Goal: Task Accomplishment & Management: Use online tool/utility

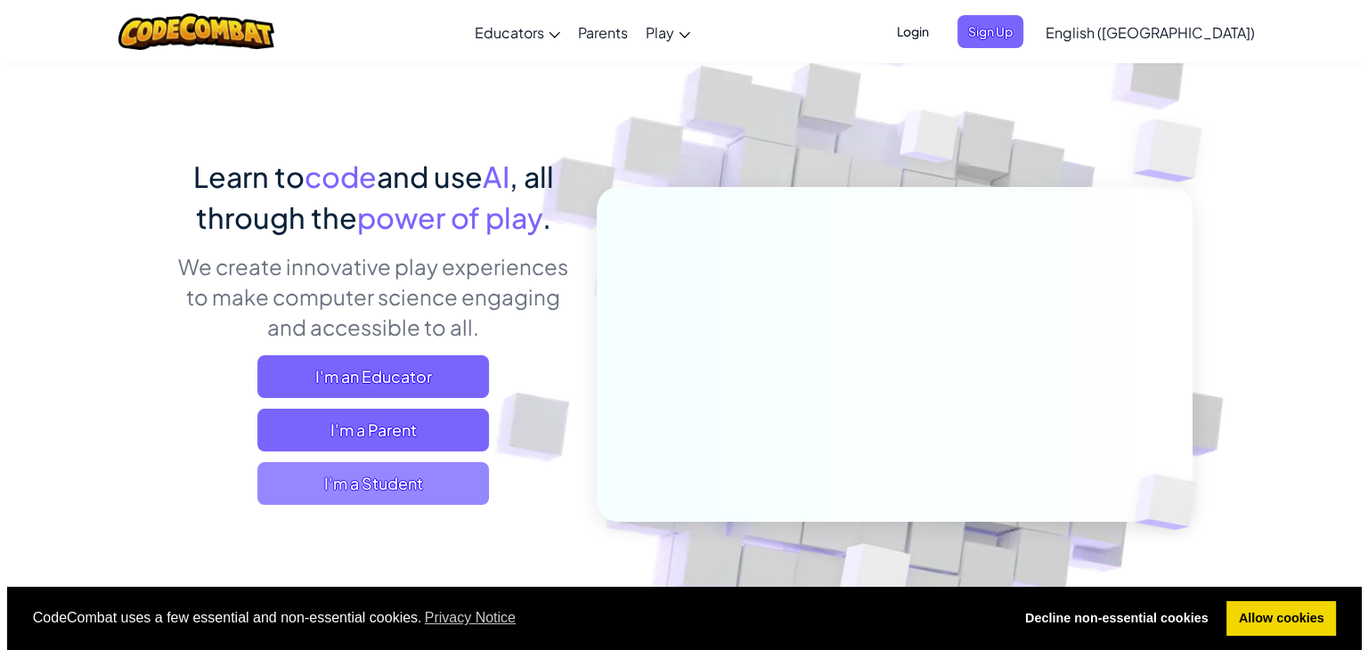
scroll to position [89, 0]
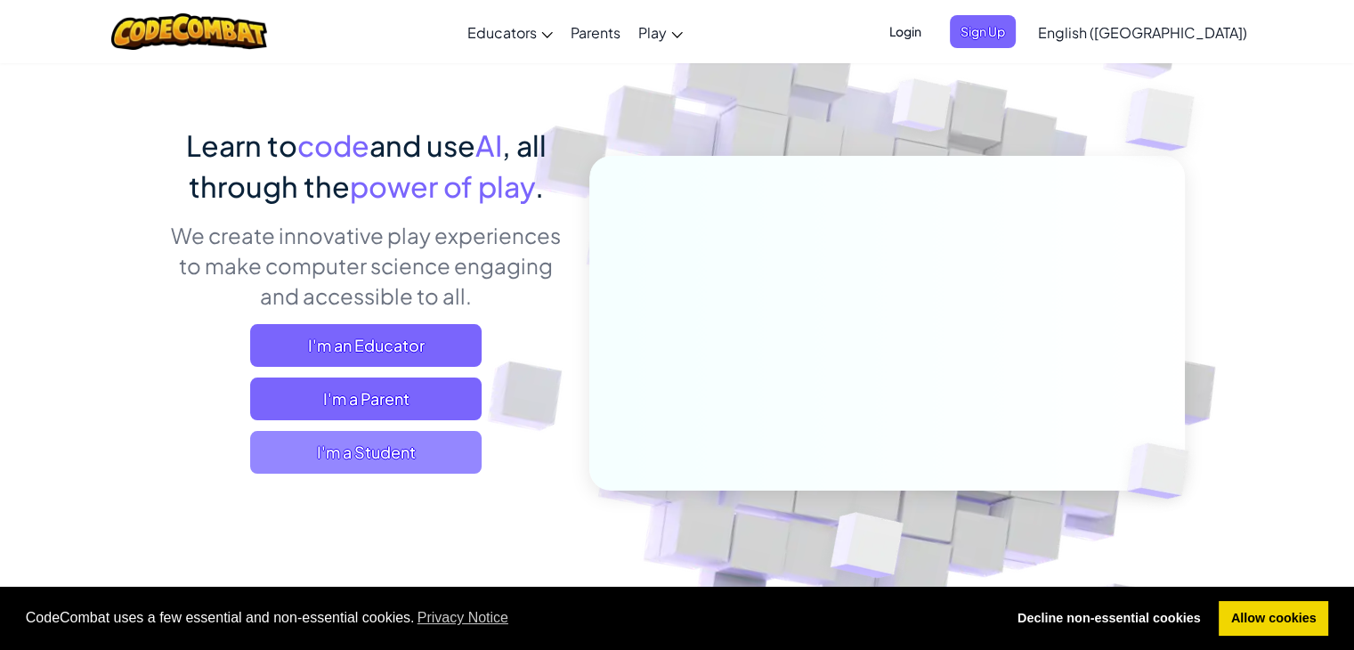
click at [410, 443] on span "I'm a Student" at bounding box center [366, 452] width 232 height 43
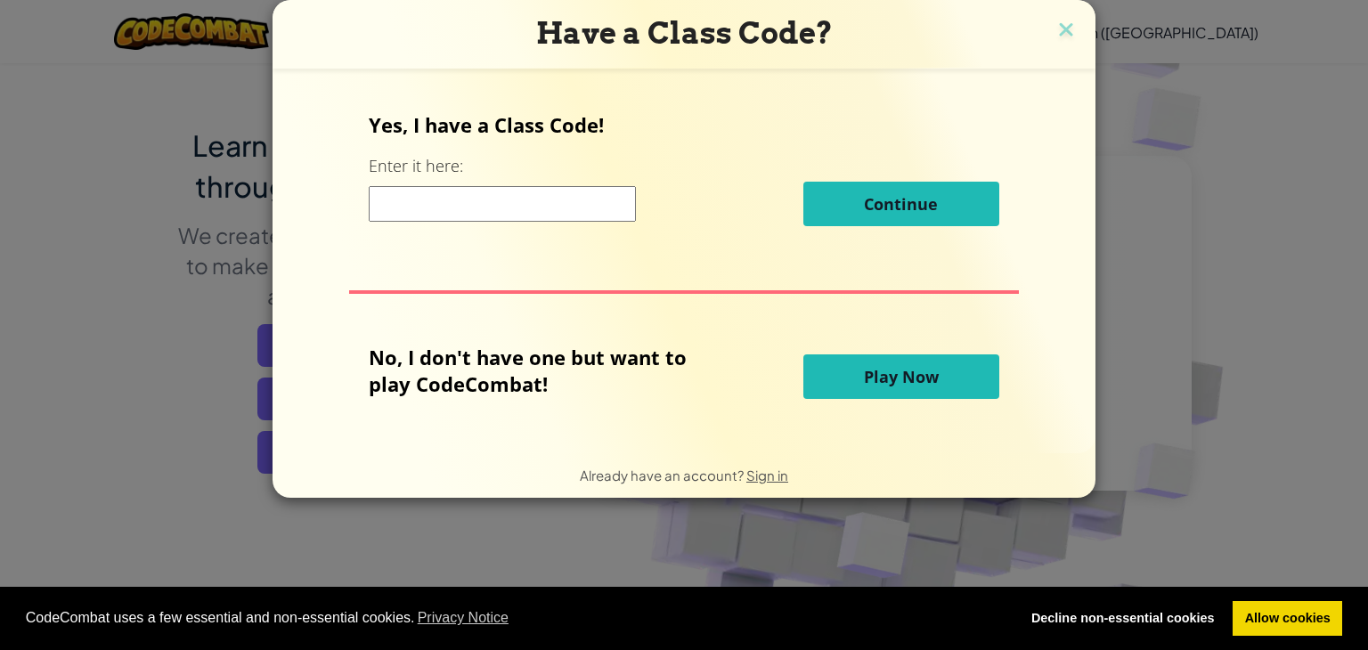
click at [887, 390] on button "Play Now" at bounding box center [901, 376] width 196 height 45
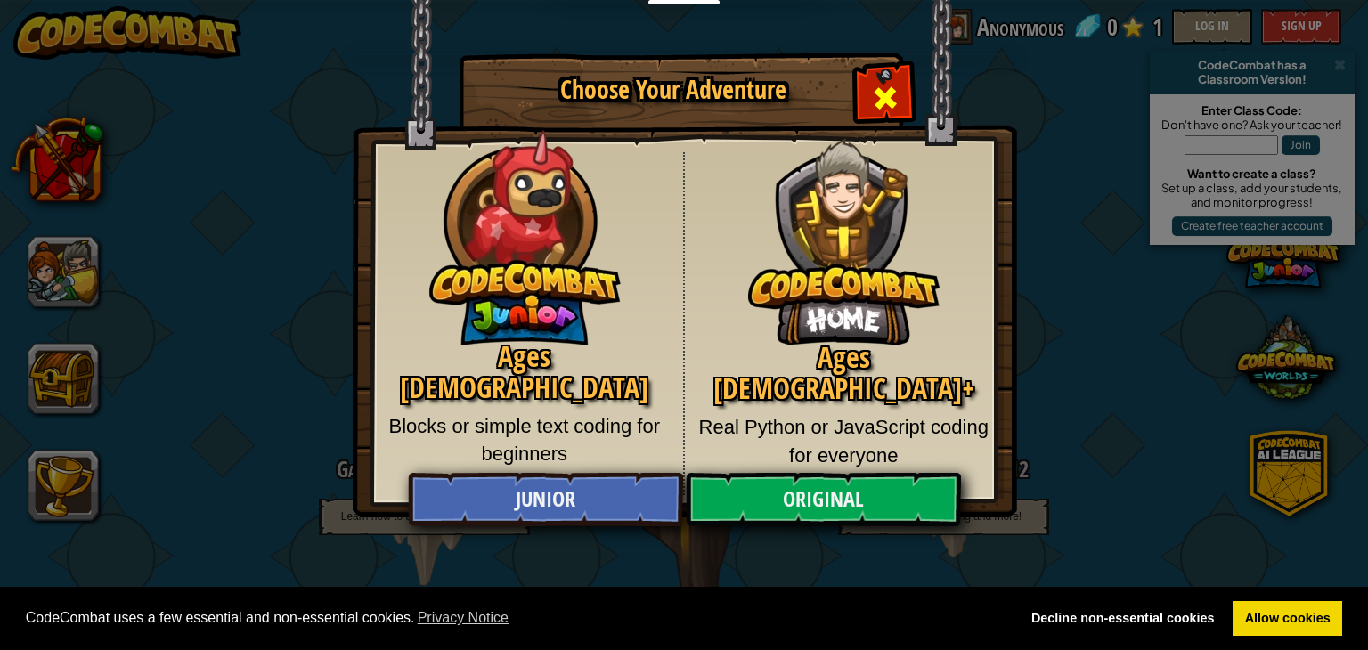
click at [879, 89] on span "Close modal" at bounding box center [885, 98] width 28 height 28
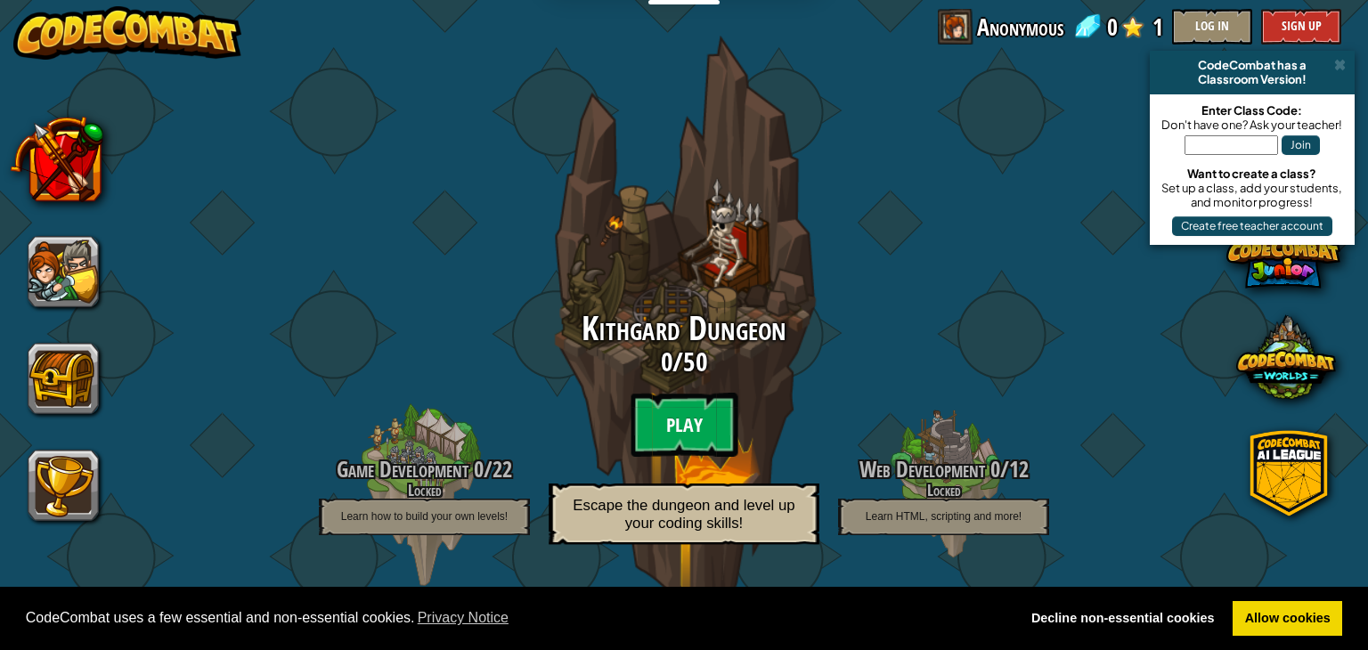
click at [694, 414] on btn "Play" at bounding box center [683, 425] width 107 height 64
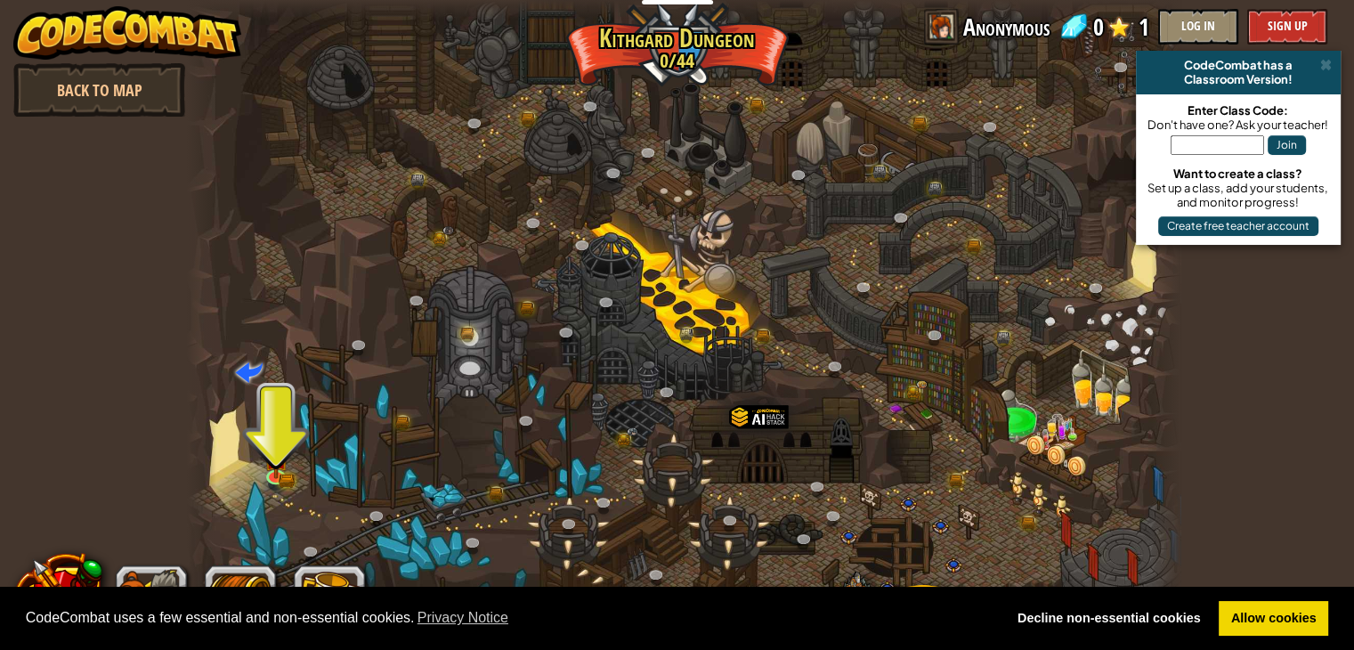
click at [299, 443] on div at bounding box center [684, 325] width 995 height 650
click at [277, 435] on img at bounding box center [276, 447] width 25 height 54
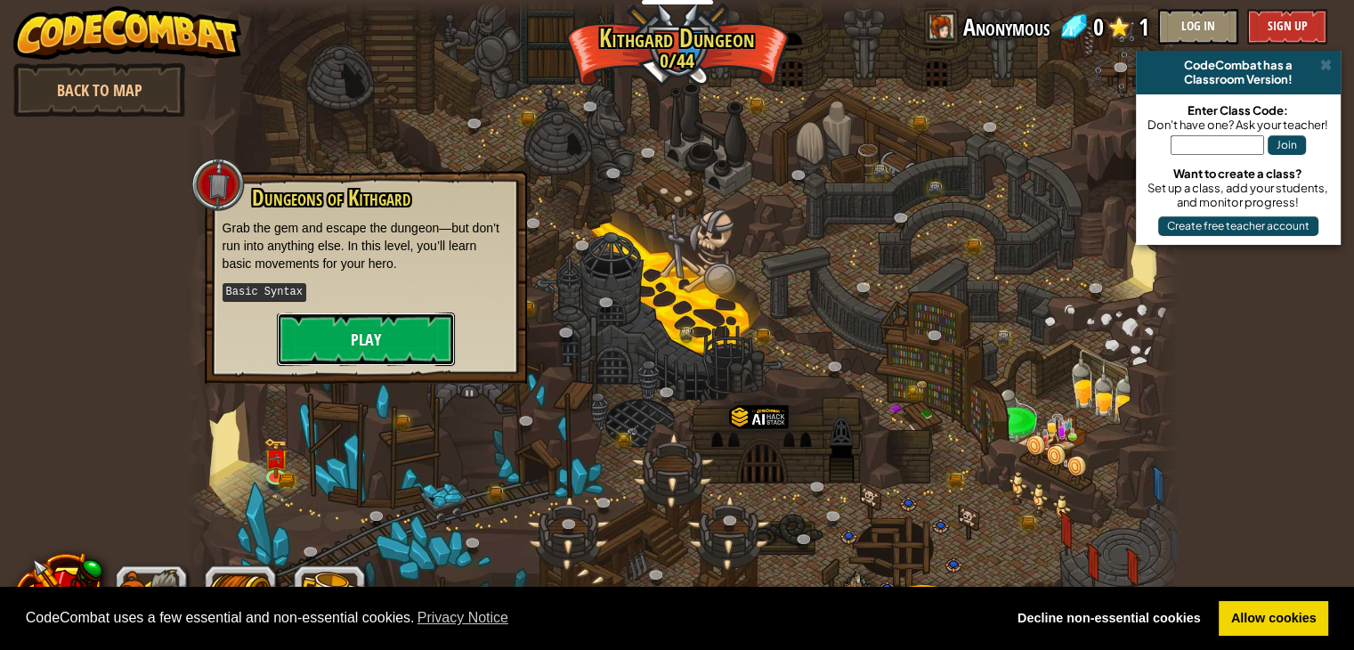
click at [341, 315] on button "Play" at bounding box center [366, 339] width 178 height 53
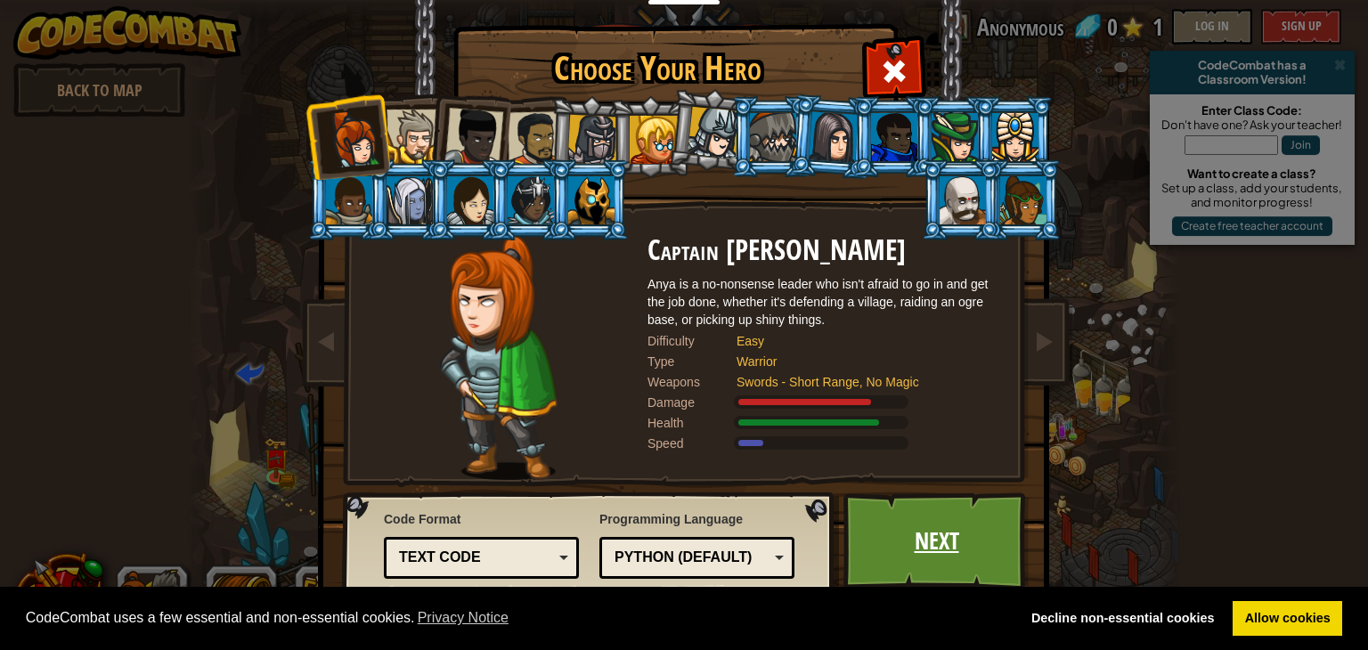
click at [901, 529] on link "Next" at bounding box center [936, 541] width 186 height 98
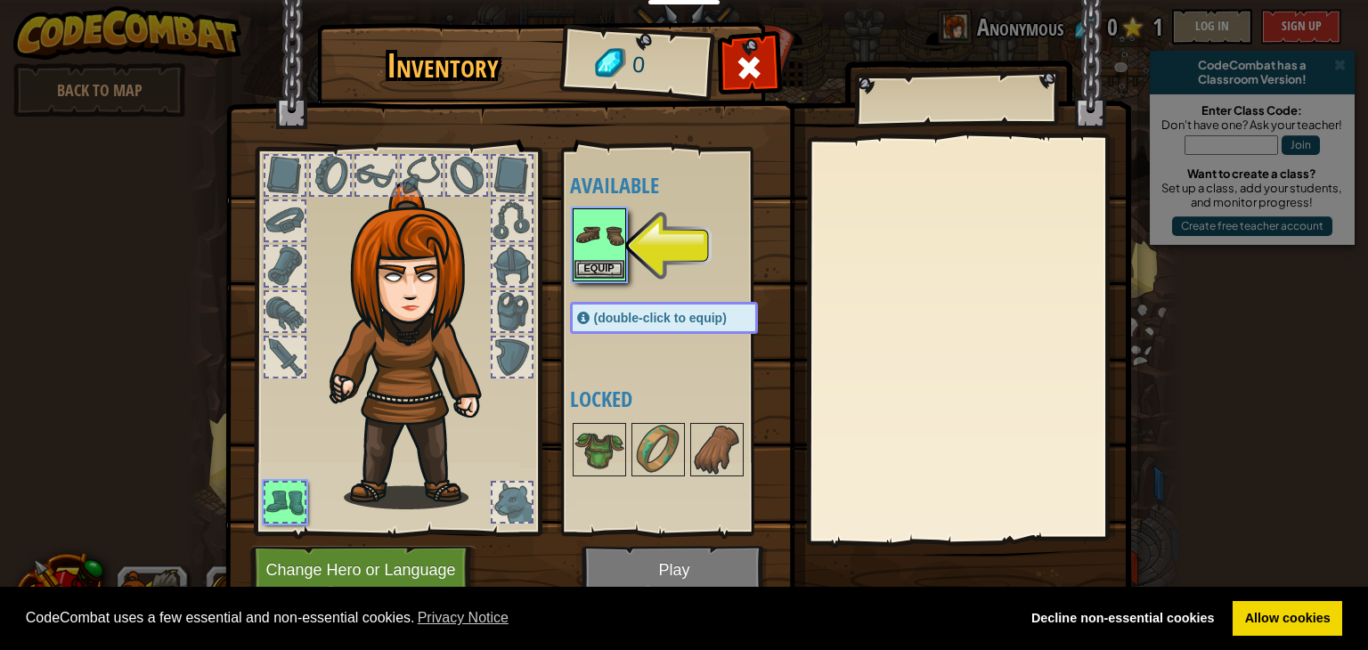
click at [616, 236] on img at bounding box center [599, 235] width 50 height 50
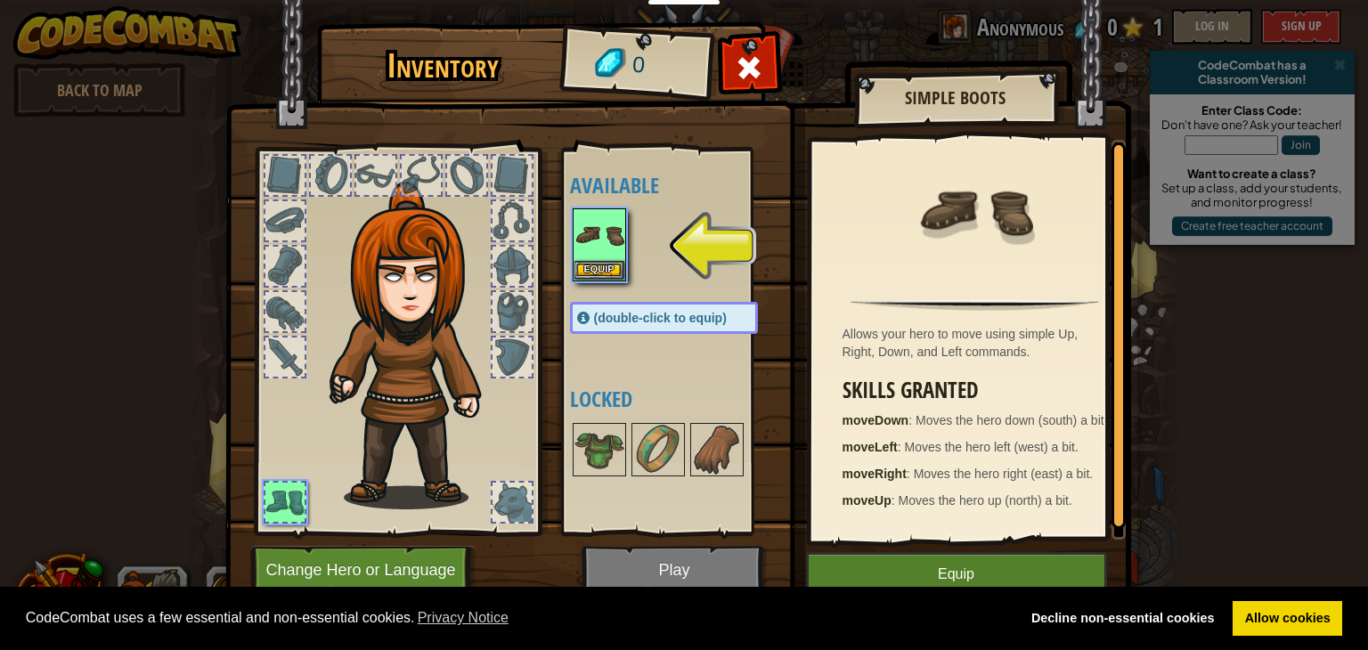
click at [731, 567] on img at bounding box center [678, 289] width 906 height 647
